Goal: Contribute content: Add original content to the website for others to see

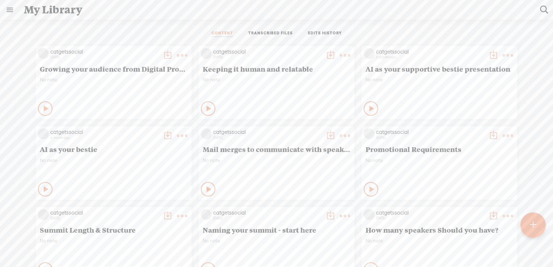
click at [537, 221] on div at bounding box center [533, 225] width 25 height 25
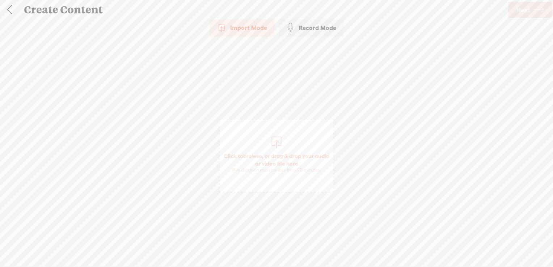
click at [258, 155] on span "browse" at bounding box center [252, 156] width 19 height 7
click at [537, 7] on icon at bounding box center [539, 10] width 10 height 18
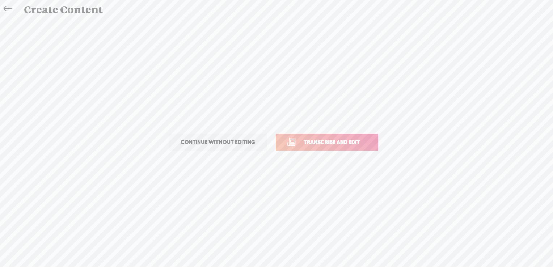
click at [329, 141] on span "Transcribe and edit" at bounding box center [331, 142] width 71 height 8
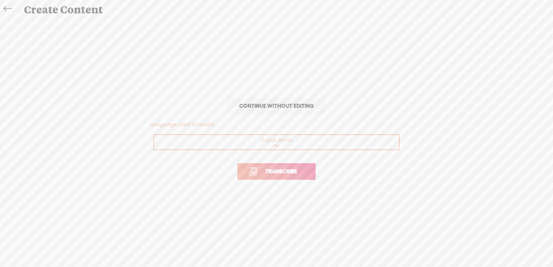
click at [277, 146] on select "Choose a language Afrikaans Albanian Amharic Arabic, Gulf Arabic, Modern Standa…" at bounding box center [276, 142] width 245 height 15
select select "en-US"
click at [154, 135] on select "Choose a language Afrikaans Albanian Amharic Arabic, Gulf Arabic, Modern Standa…" at bounding box center [276, 142] width 245 height 15
click at [265, 170] on span "Transcribe" at bounding box center [281, 171] width 47 height 8
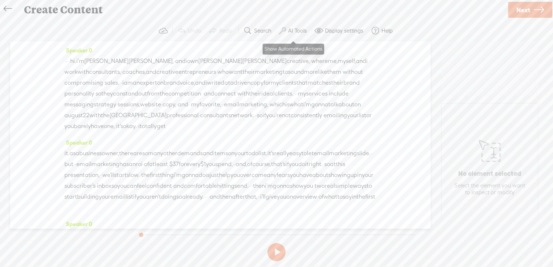
click at [291, 28] on label "AI Tools" at bounding box center [297, 30] width 19 height 7
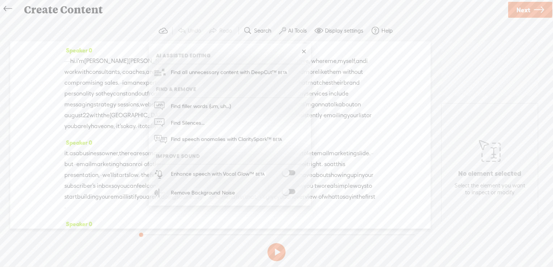
click at [293, 172] on span at bounding box center [288, 173] width 13 height 5
click at [289, 192] on span at bounding box center [288, 191] width 13 height 5
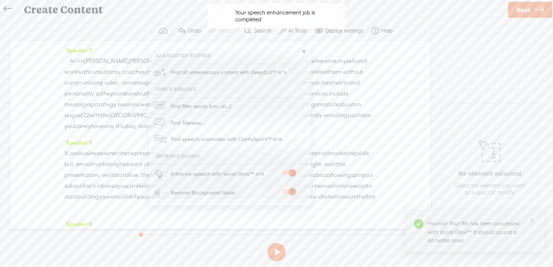
click at [524, 11] on span "Next" at bounding box center [524, 10] width 14 height 18
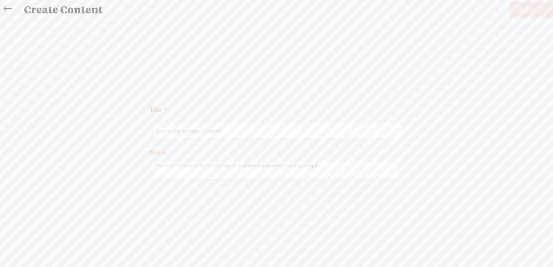
click at [226, 132] on input "text" at bounding box center [278, 131] width 248 height 14
paste input "Stop Overthinking, Start Sending: How to Start (or Restart) an Email List"
type input "Stop Overthinking, Start Sending: How to Start (or Restart) an Email List - [PE…"
click at [527, 9] on span "Finish" at bounding box center [526, 10] width 17 height 18
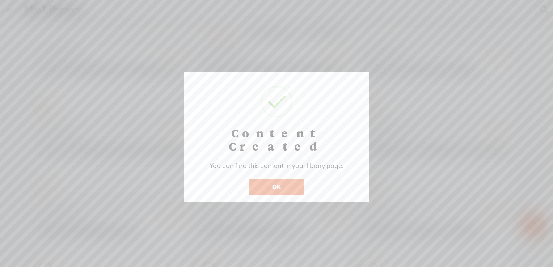
click at [285, 179] on button "OK" at bounding box center [276, 187] width 55 height 17
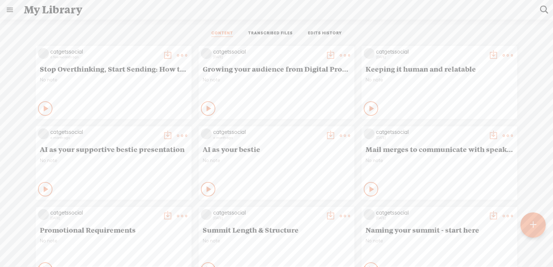
click at [534, 227] on t at bounding box center [533, 225] width 6 height 16
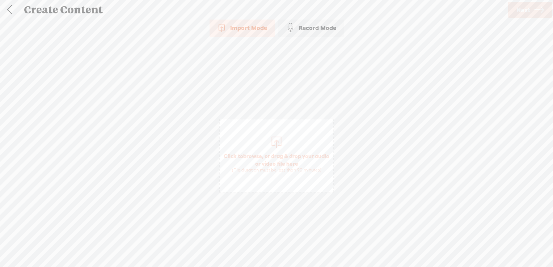
click at [262, 156] on span "browse" at bounding box center [252, 156] width 19 height 7
click at [522, 9] on span "Next" at bounding box center [524, 10] width 14 height 18
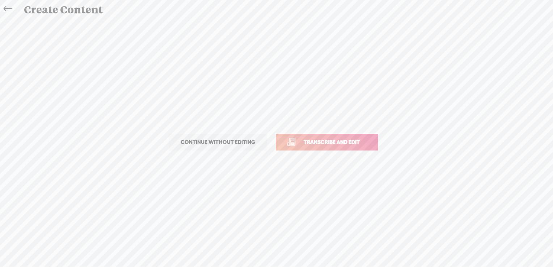
click at [332, 142] on span "Transcribe and edit" at bounding box center [331, 142] width 71 height 8
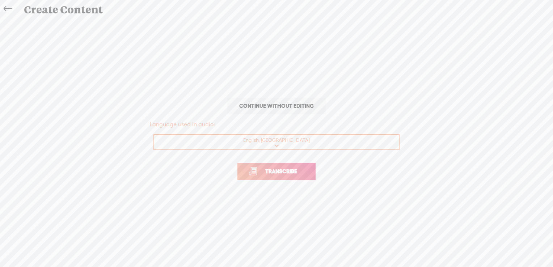
click at [286, 173] on span "Transcribe" at bounding box center [281, 171] width 47 height 8
